Goal: Find specific page/section: Find specific page/section

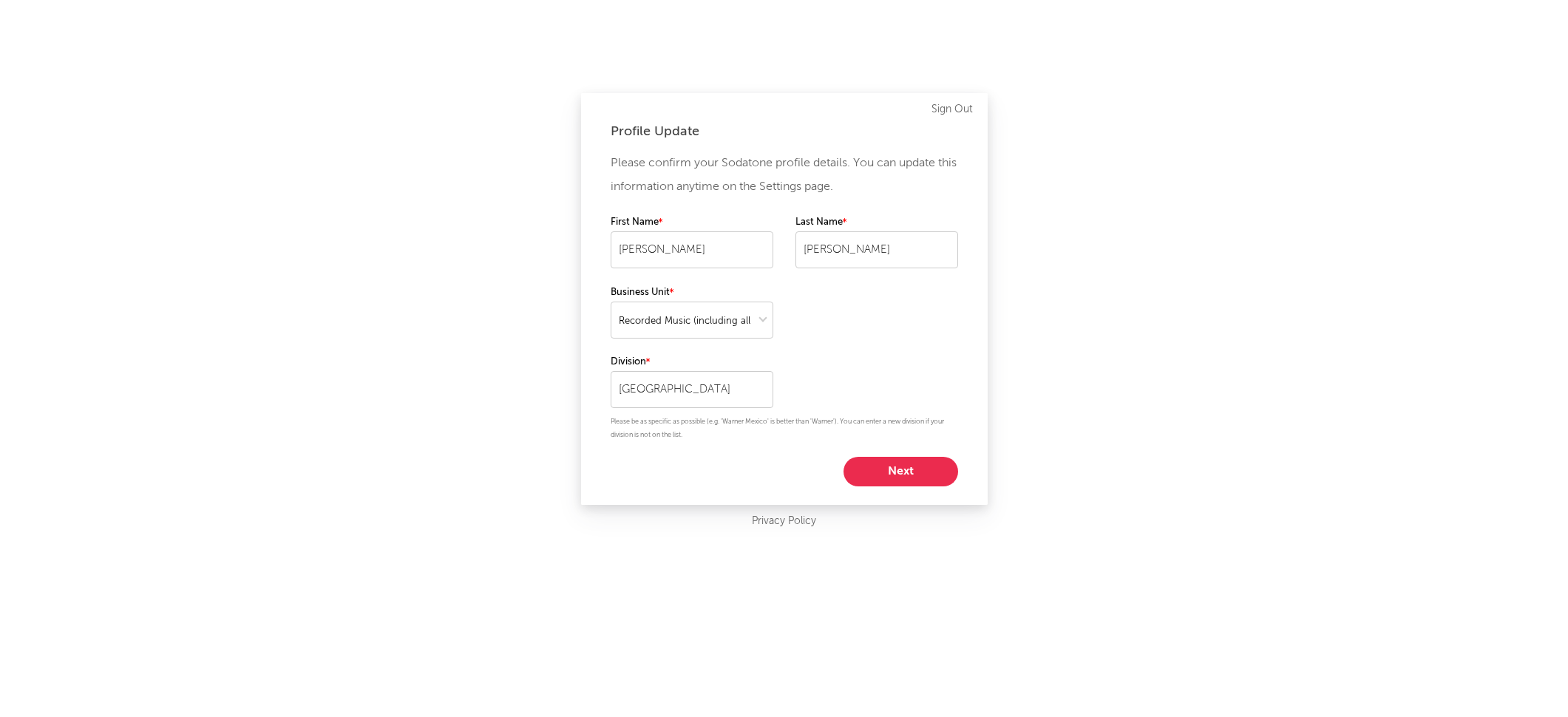
select select "recorded_music"
click at [933, 475] on button "Next" at bounding box center [901, 472] width 115 height 29
select select "other"
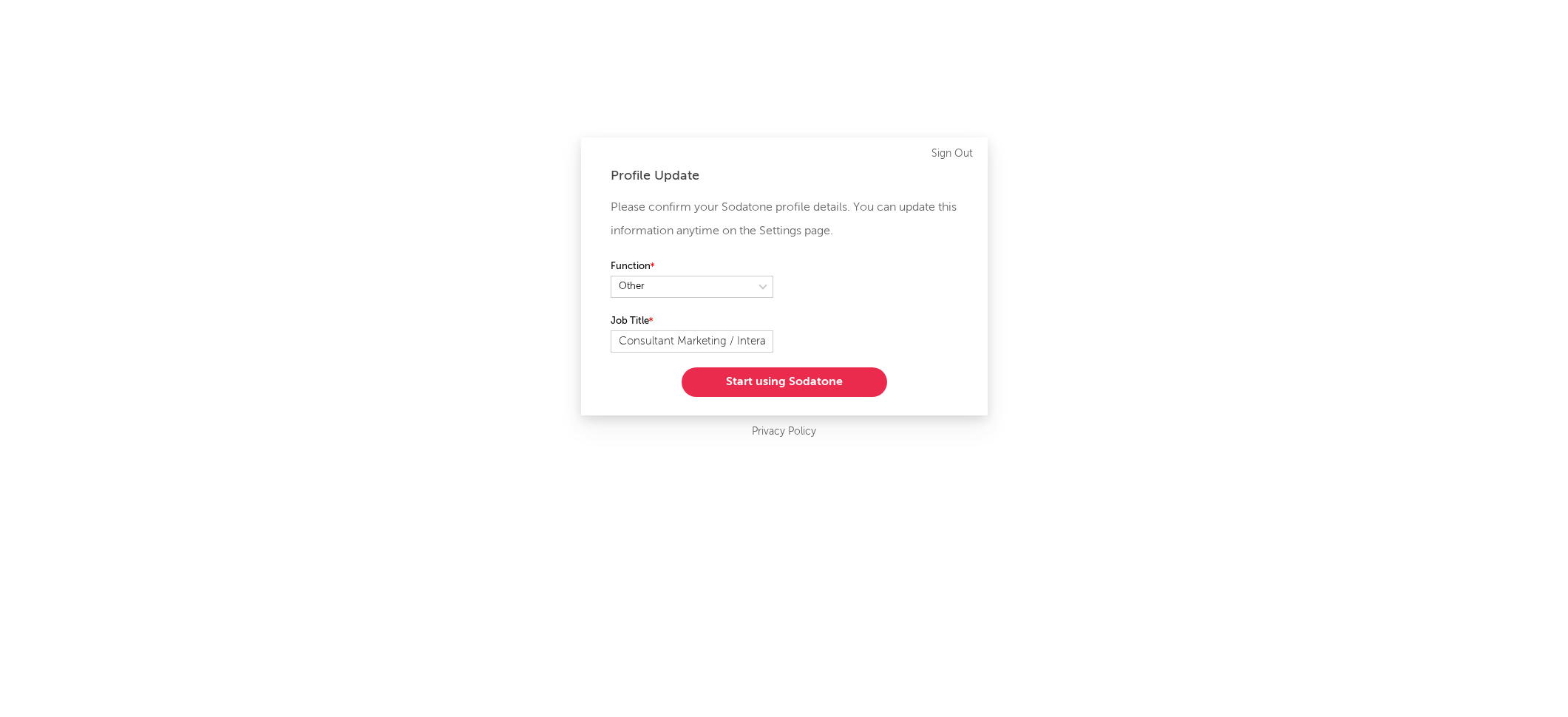
click at [821, 385] on button "Start using Sodatone" at bounding box center [784, 381] width 206 height 29
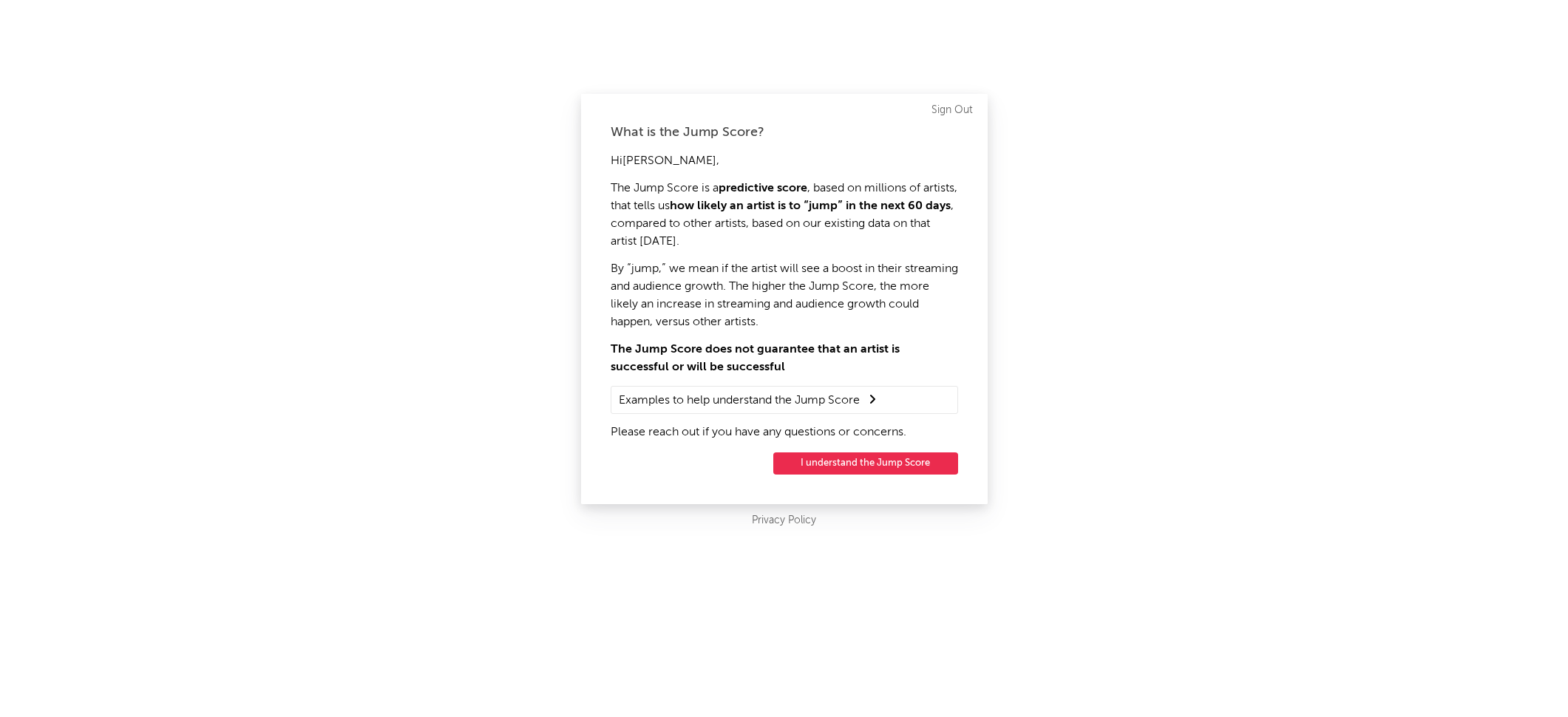
click at [889, 476] on div "What is the Jump Score? Hi [PERSON_NAME] , The Jump Score is a predictive score…" at bounding box center [784, 298] width 407 height 411
click at [889, 466] on button "I understand the Jump Score" at bounding box center [865, 464] width 185 height 22
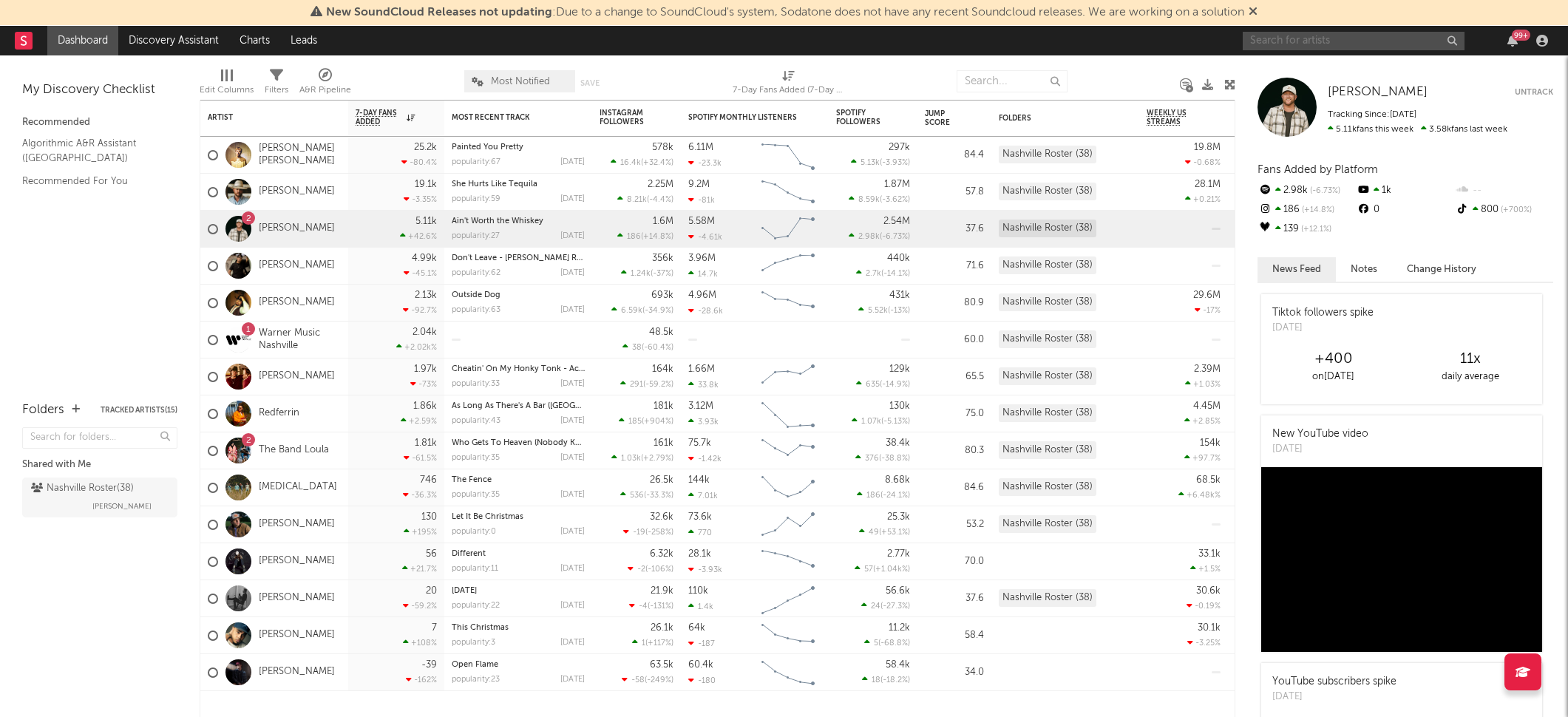
click at [1339, 39] on input "text" at bounding box center [1353, 41] width 222 height 19
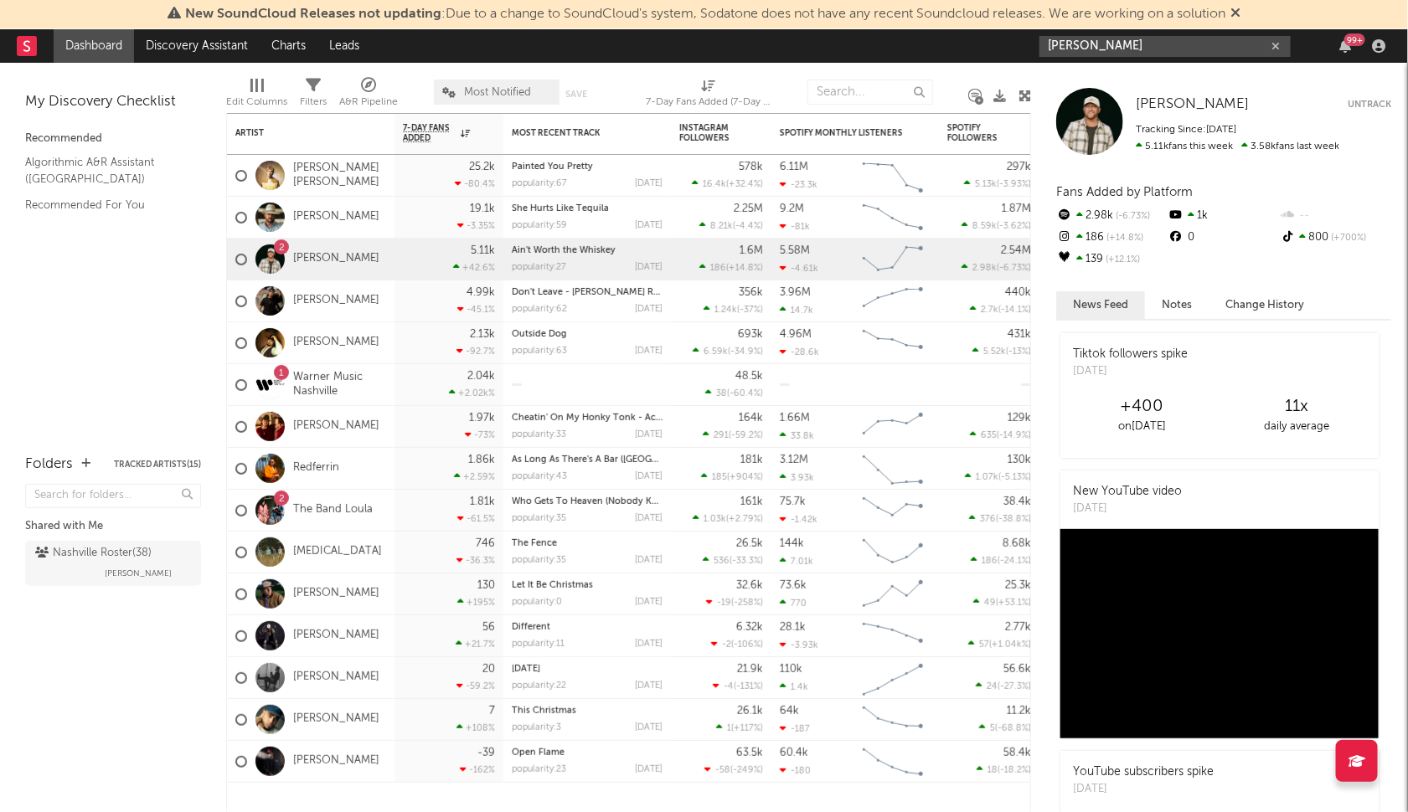
type input "[PERSON_NAME]"
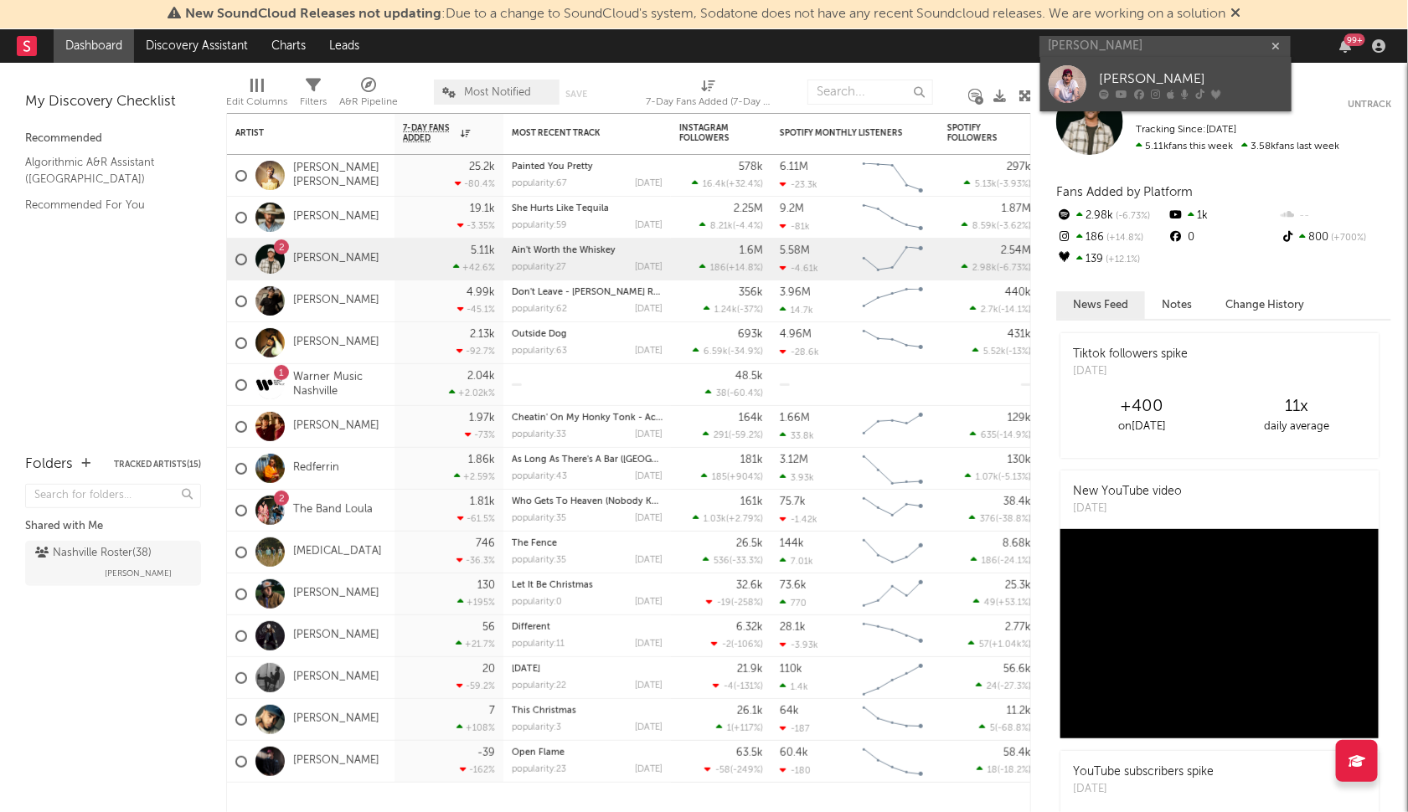
click at [1131, 95] on div at bounding box center [1191, 95] width 184 height 10
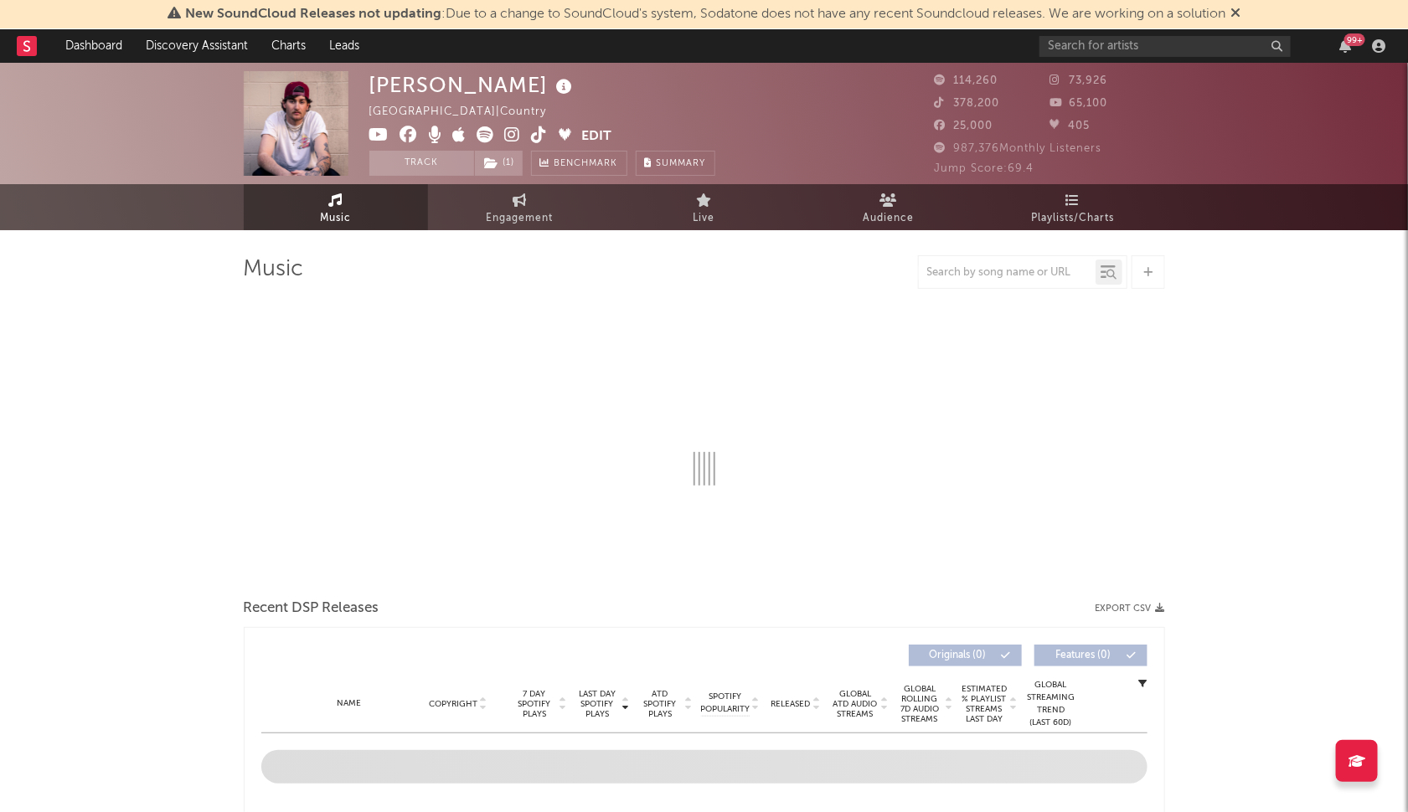
select select "6m"
